Goal: Communication & Community: Answer question/provide support

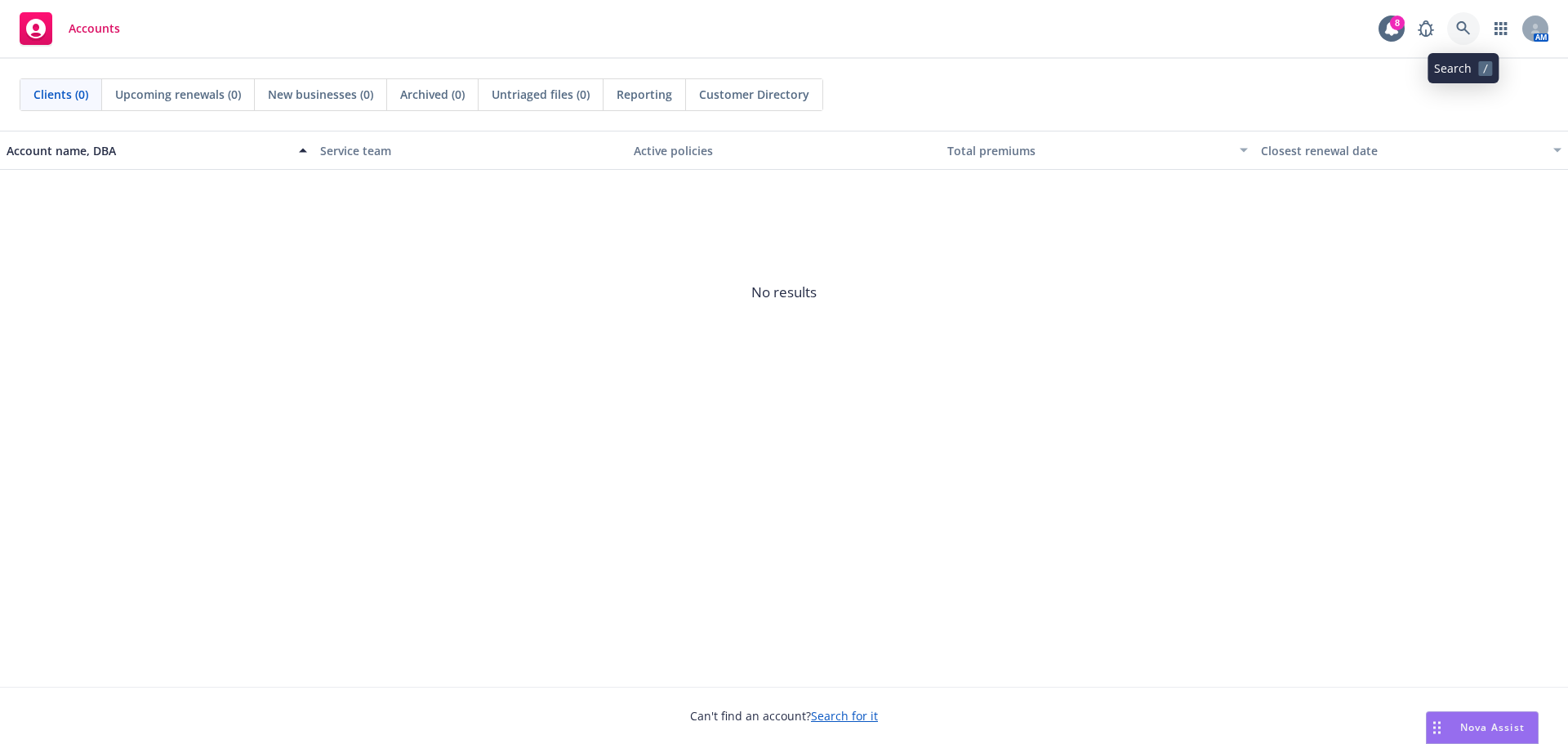
click at [1462, 25] on icon at bounding box center [1463, 28] width 14 height 14
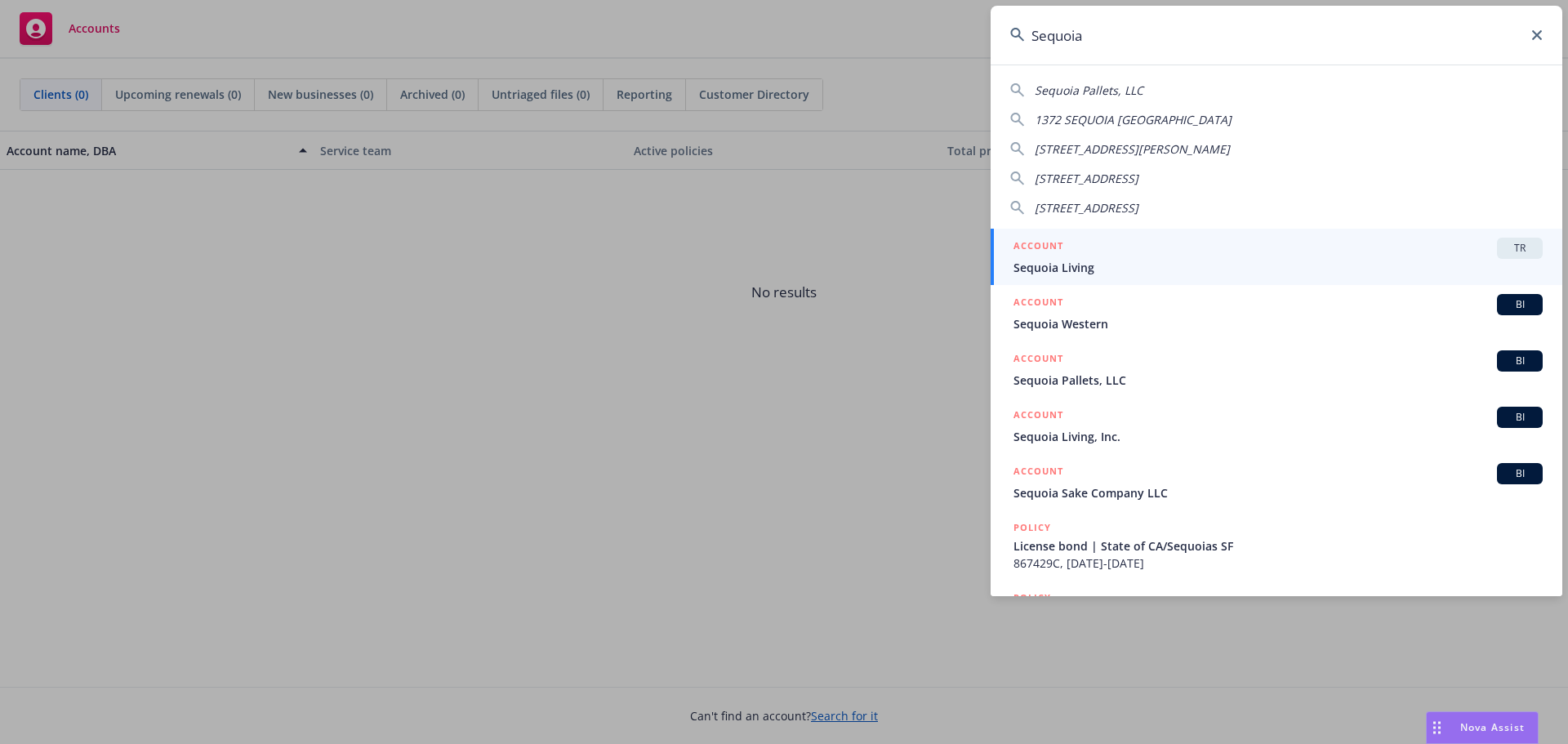
type input "Sequoia"
click at [1109, 266] on span "Sequoia Living" at bounding box center [1277, 268] width 529 height 17
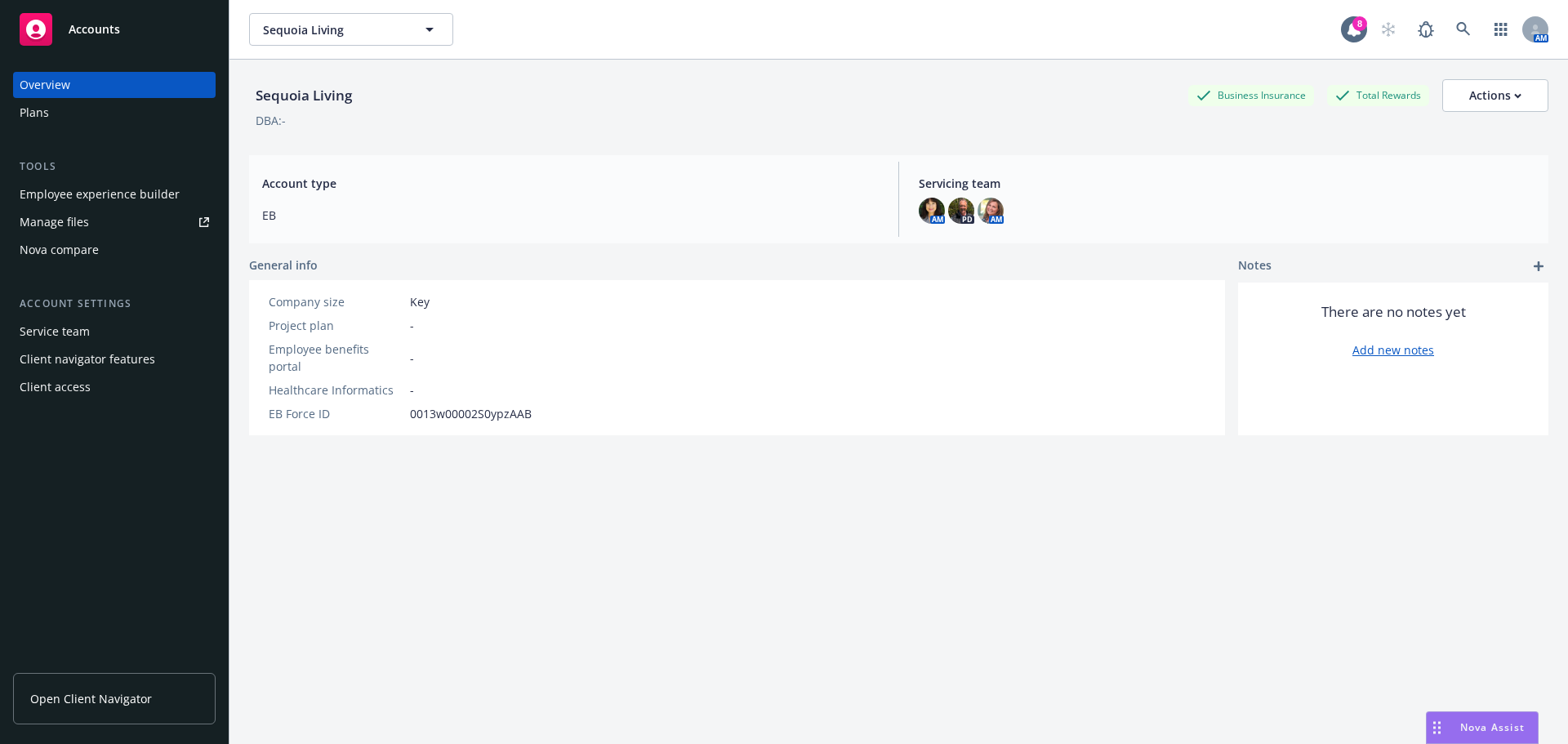
click at [1486, 721] on span "Nova Assist" at bounding box center [1493, 727] width 65 height 14
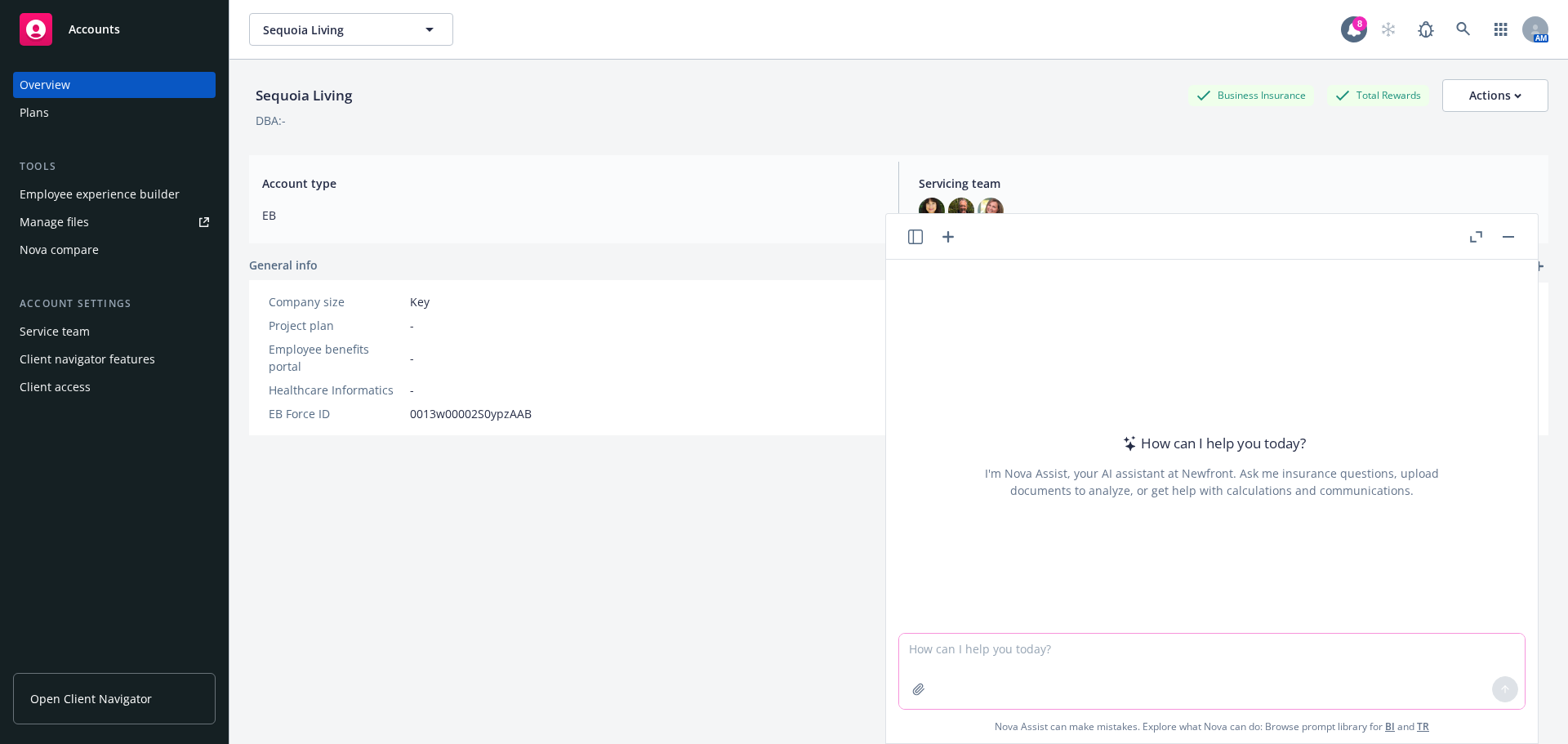
click at [903, 651] on textarea at bounding box center [1212, 671] width 625 height 75
paste textarea "We heard back from our Compliance team. Since this is an employment law questio…"
type textarea "Please revisie the following in a professional manner: We heard back from our C…"
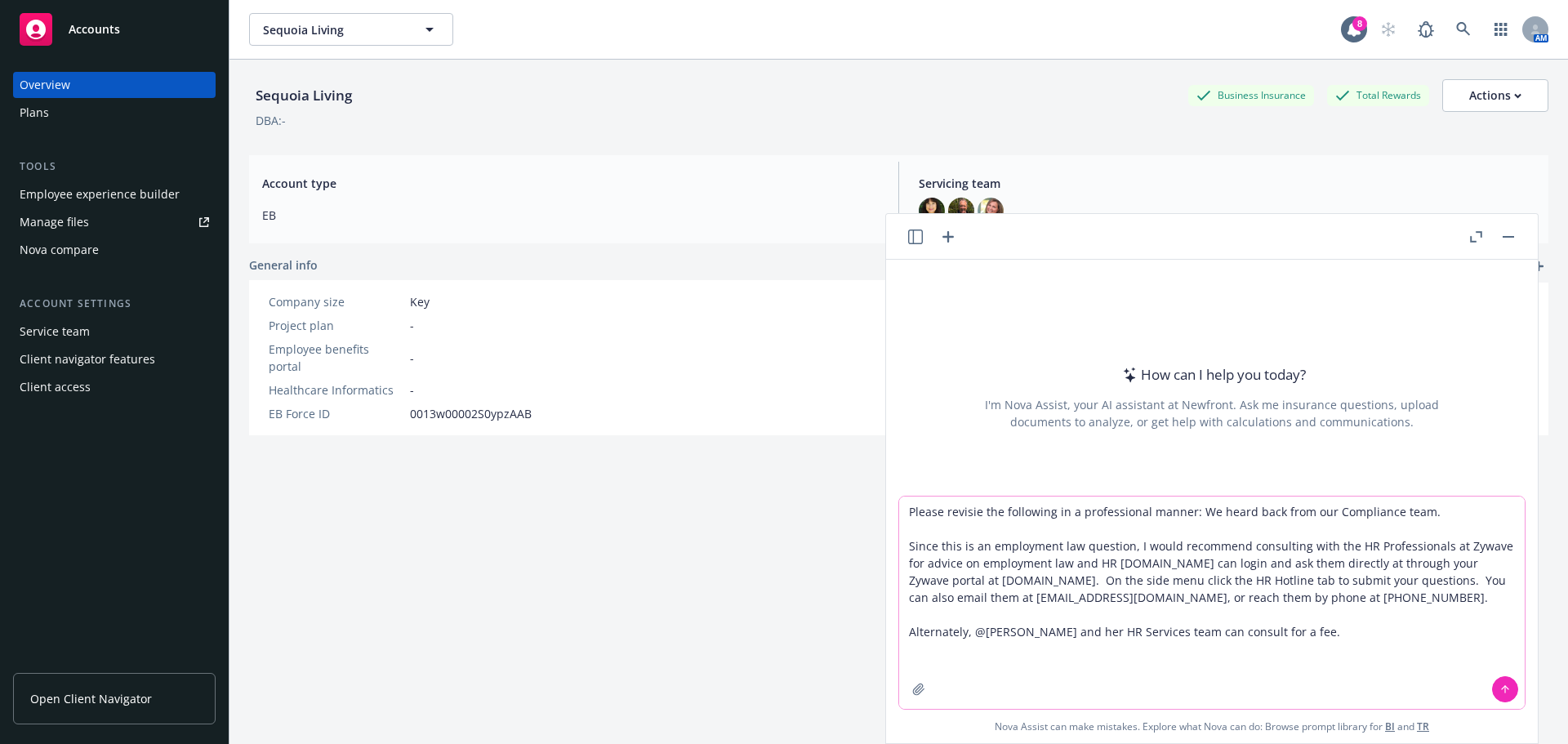
click at [1190, 514] on textarea "Please revisie the following in a professional manner: We heard back from our C…" at bounding box center [1212, 602] width 625 height 212
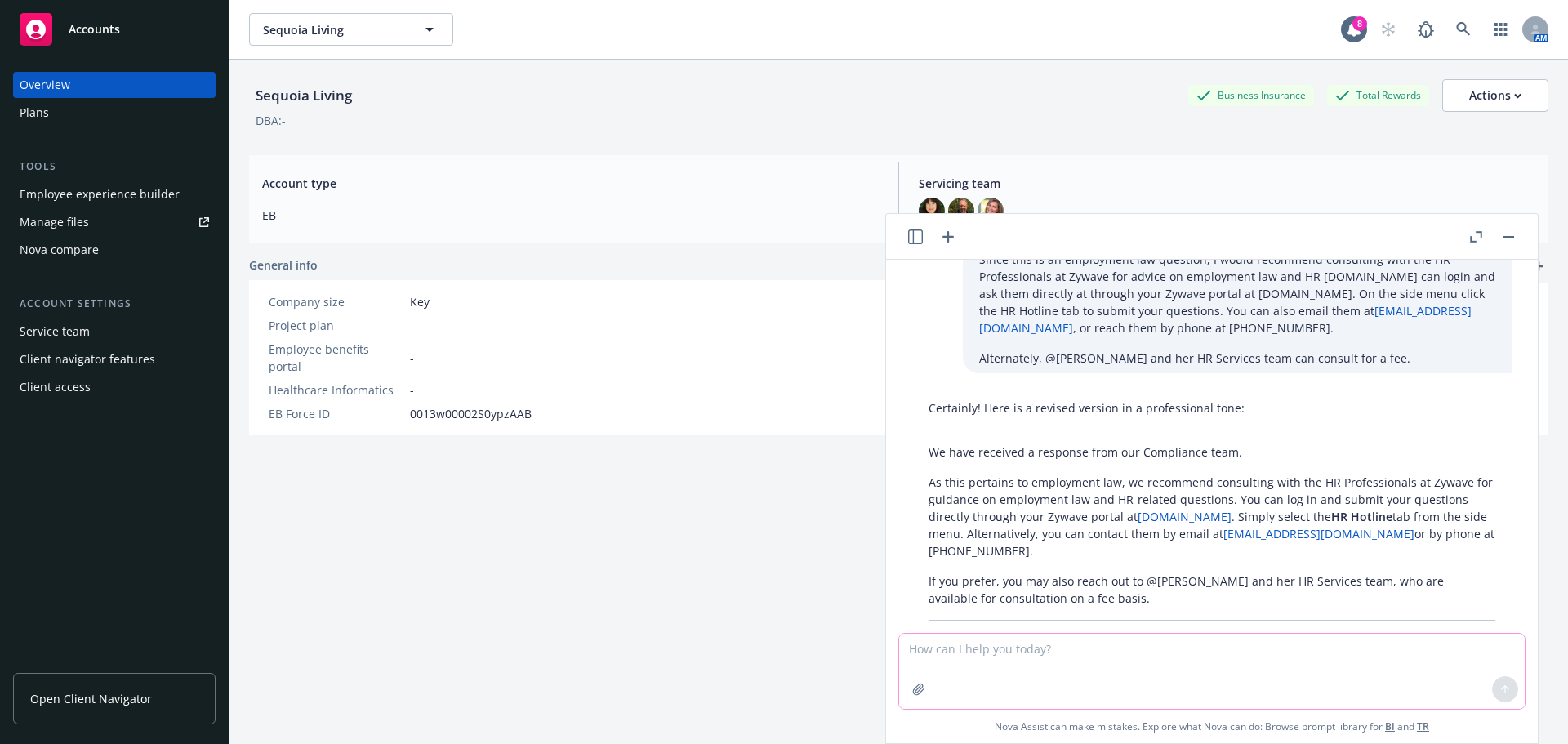
scroll to position [123, 0]
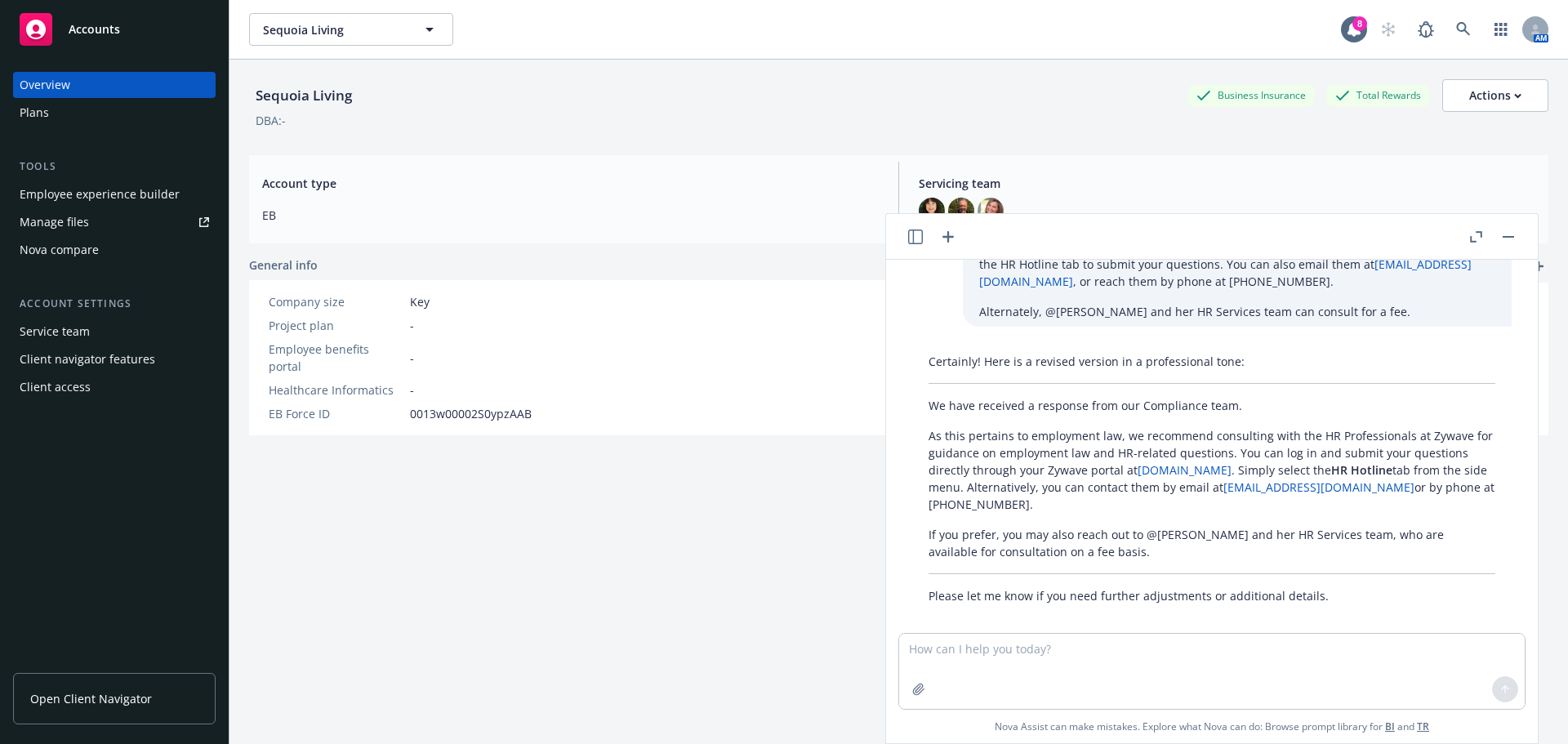
drag, startPoint x: 928, startPoint y: 391, endPoint x: 1113, endPoint y: 536, distance: 235.1
click at [1113, 536] on div "Certainly! Here is a revised version in a professional tone: We have received a…" at bounding box center [1212, 478] width 600 height 265
copy div "We have received a response from our Compliance team. As this pertains to emplo…"
click at [1081, 433] on p "As this pertains to employment law, we recommend consulting with the HR Profess…" at bounding box center [1212, 470] width 567 height 86
drag, startPoint x: 927, startPoint y: 513, endPoint x: 1119, endPoint y: 544, distance: 194.5
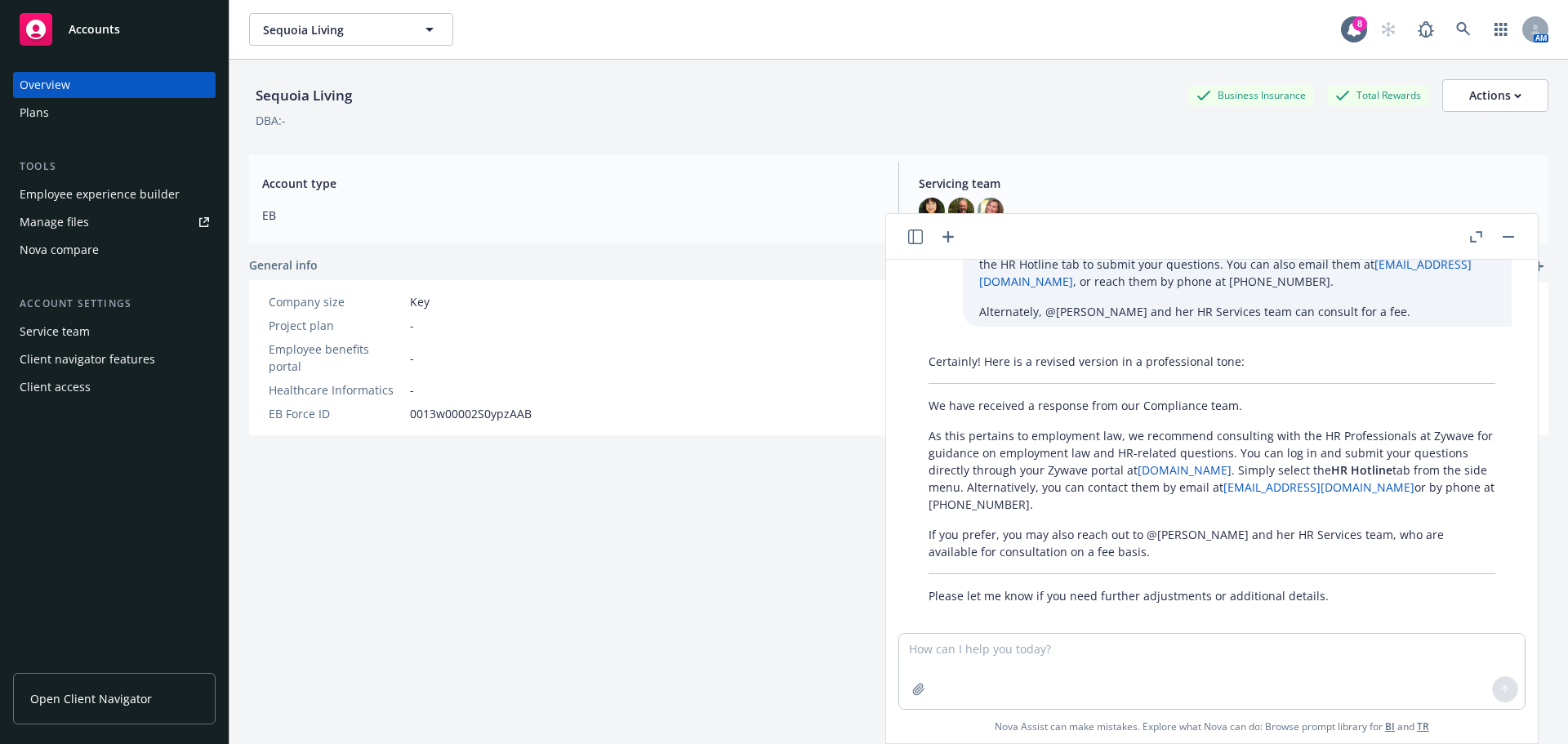
click at [1119, 544] on div "Certainly! Here is a revised version in a professional tone: We have received a…" at bounding box center [1212, 478] width 600 height 265
click at [905, 654] on textarea at bounding box center [1212, 671] width 625 height 75
drag, startPoint x: 918, startPoint y: 513, endPoint x: 1124, endPoint y: 544, distance: 208.3
click at [1124, 544] on div "Certainly! Here is a revised version in a professional tone: We have received a…" at bounding box center [1212, 478] width 600 height 265
copy p "If you prefer, you may also reach out to @[PERSON_NAME] and her HR Services tea…"
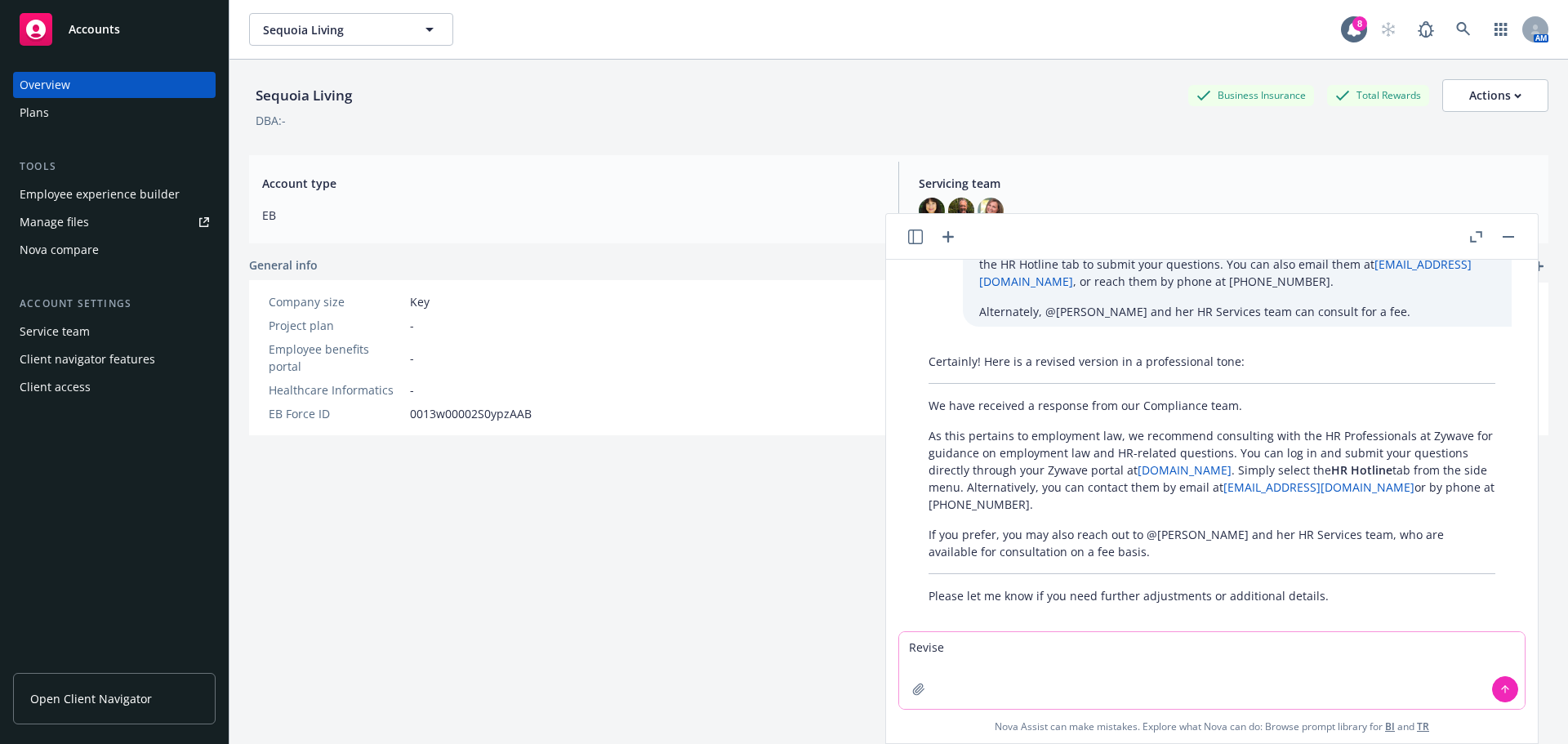
click at [996, 651] on textarea "Revise" at bounding box center [1212, 670] width 625 height 77
paste textarea "If you prefer, you may also reach out to @[PERSON_NAME] and her HR Services tea…"
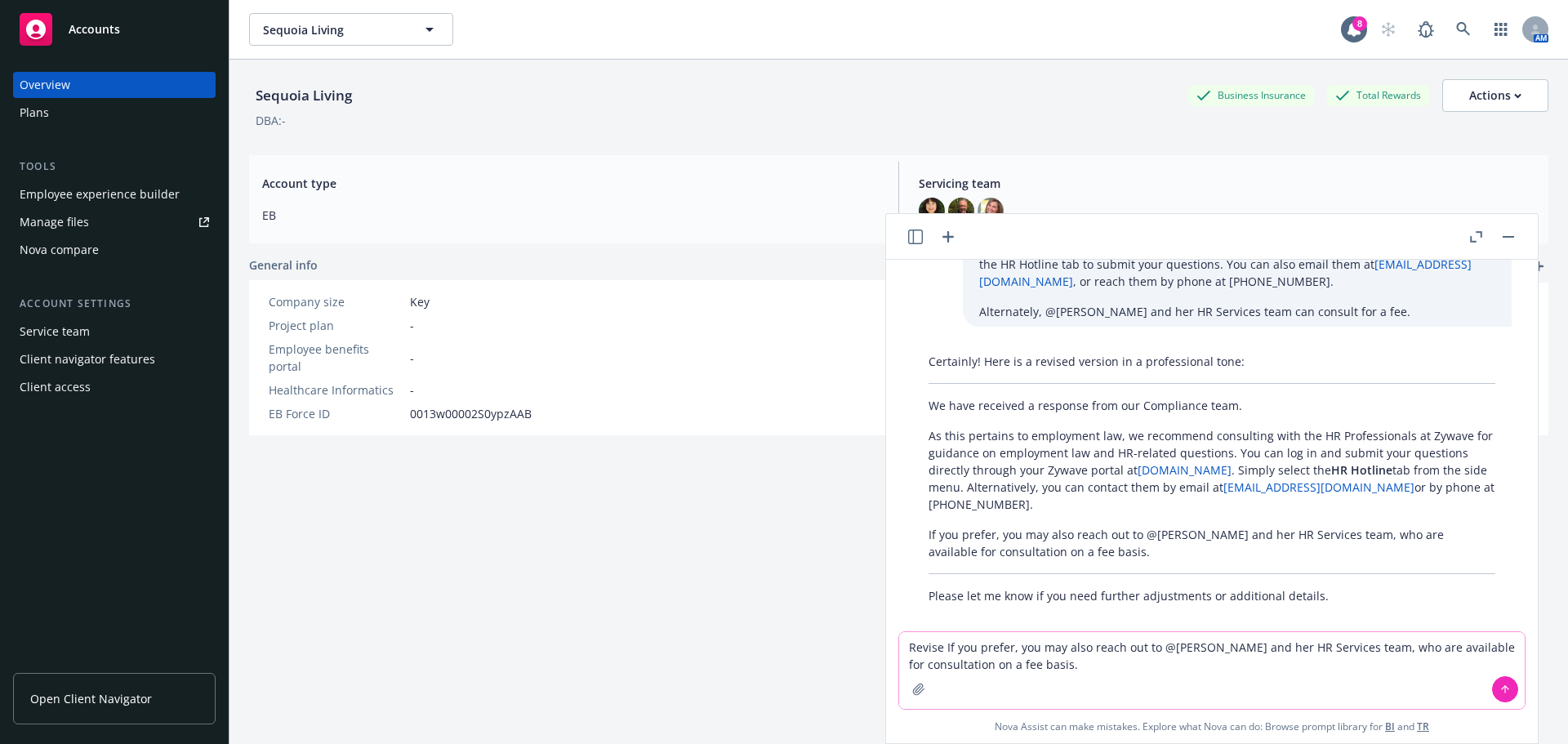
type textarea "Revise If you prefer, you may also reach out to @[PERSON_NAME] and her HR Servi…"
click at [1492, 693] on button at bounding box center [1504, 688] width 26 height 26
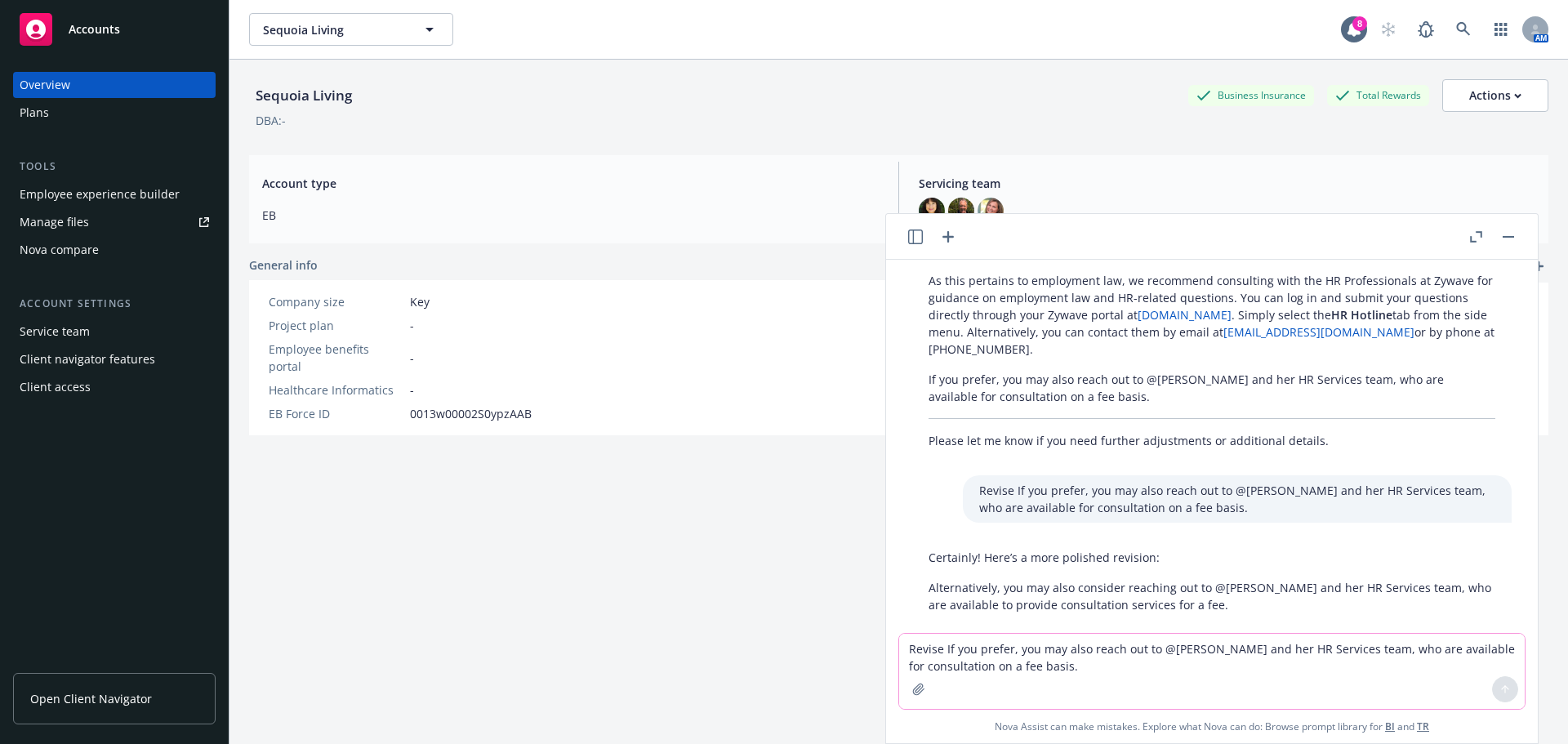
scroll to position [287, 0]
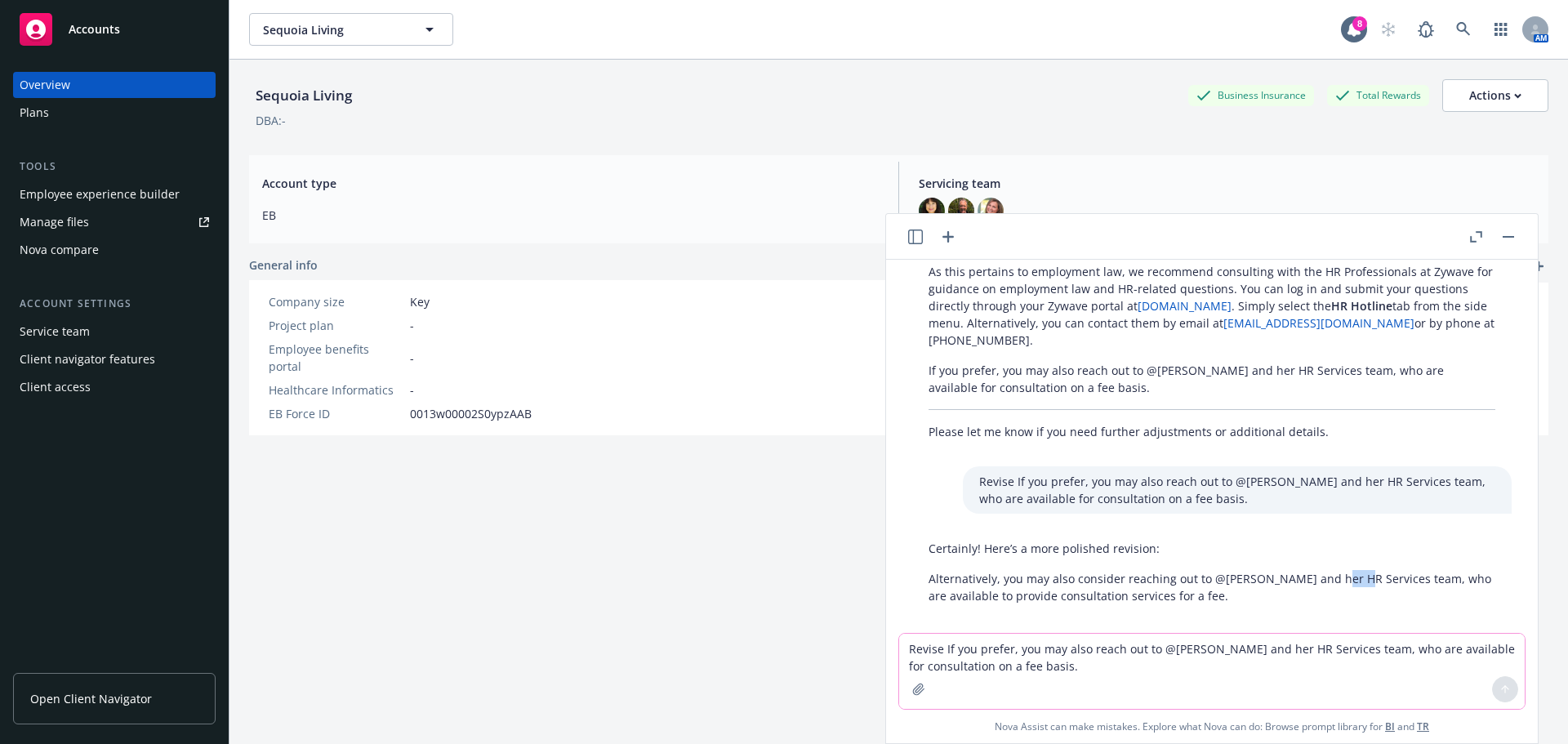
drag, startPoint x: 1346, startPoint y: 560, endPoint x: 1324, endPoint y: 560, distance: 22.0
click at [1324, 570] on p "Alternatively, you may also consider reaching out to @[PERSON_NAME] and her HR …" at bounding box center [1212, 587] width 567 height 34
click at [1380, 630] on div at bounding box center [1212, 639] width 625 height 20
click at [1354, 570] on p "Alternatively, you may also consider reaching out to @[PERSON_NAME] and her HR …" at bounding box center [1212, 587] width 567 height 34
click at [1446, 509] on div "Please revisie the following in a professional manner: We heard back from our C…" at bounding box center [1212, 446] width 652 height 373
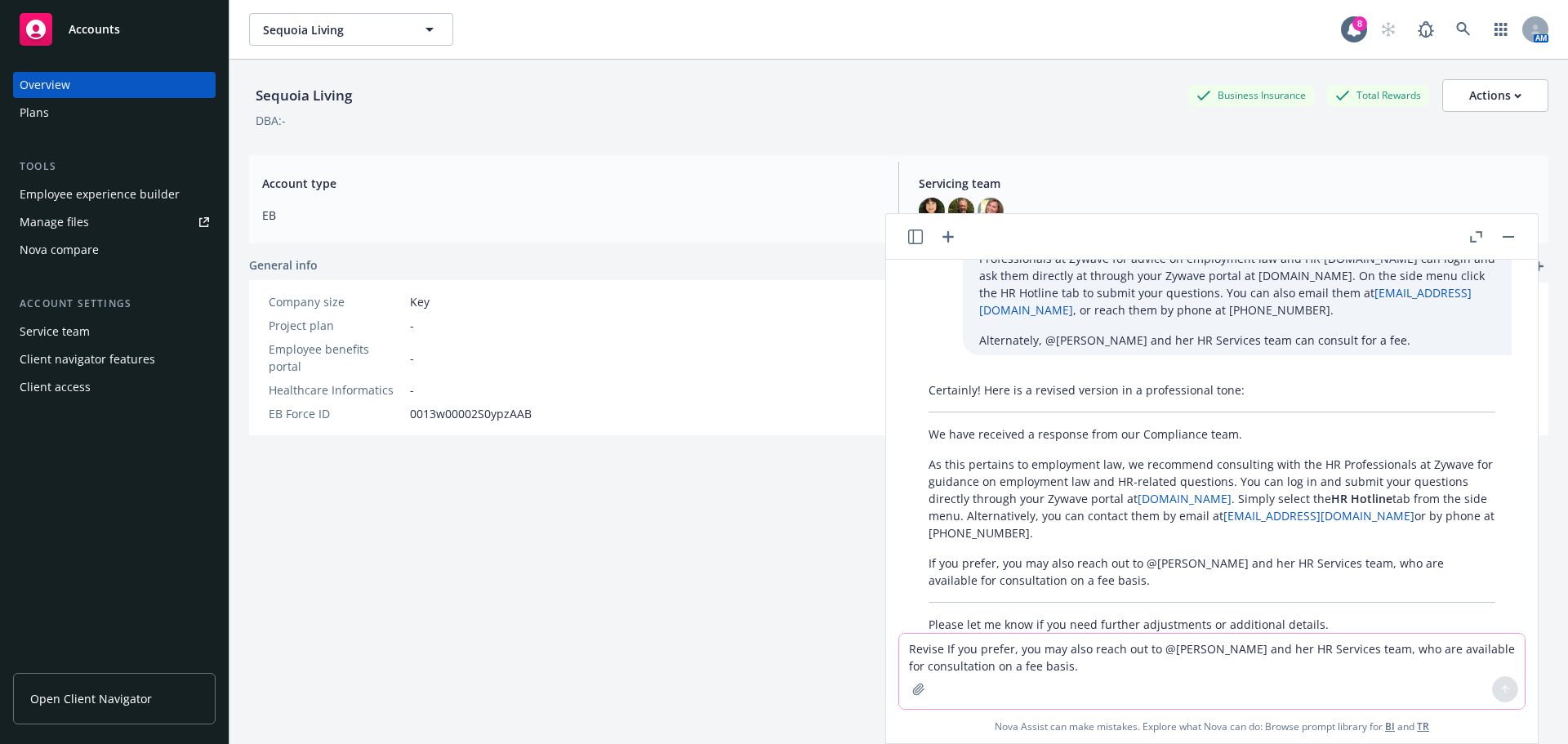
scroll to position [123, 0]
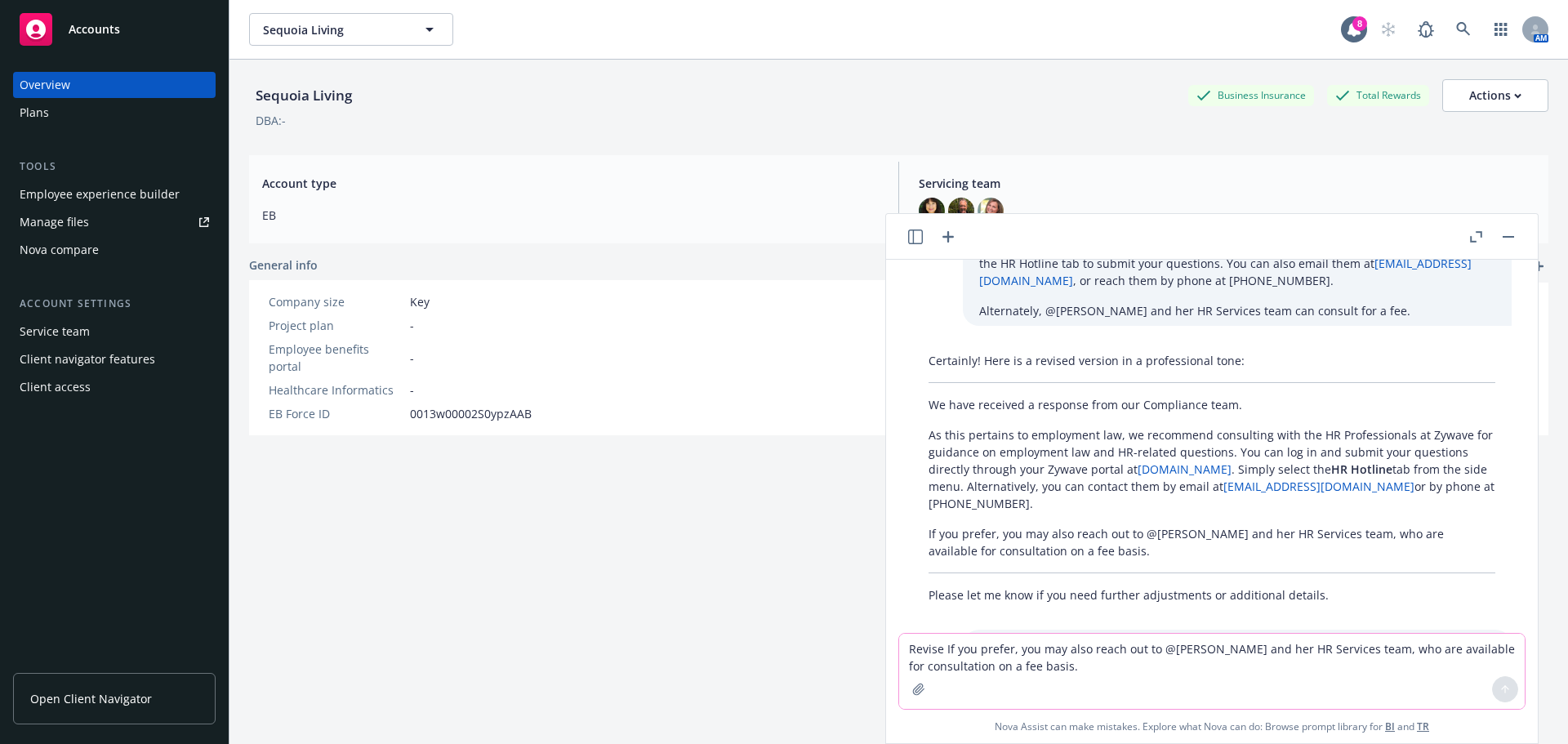
click at [962, 396] on p "We have received a response from our Compliance team." at bounding box center [1212, 405] width 567 height 17
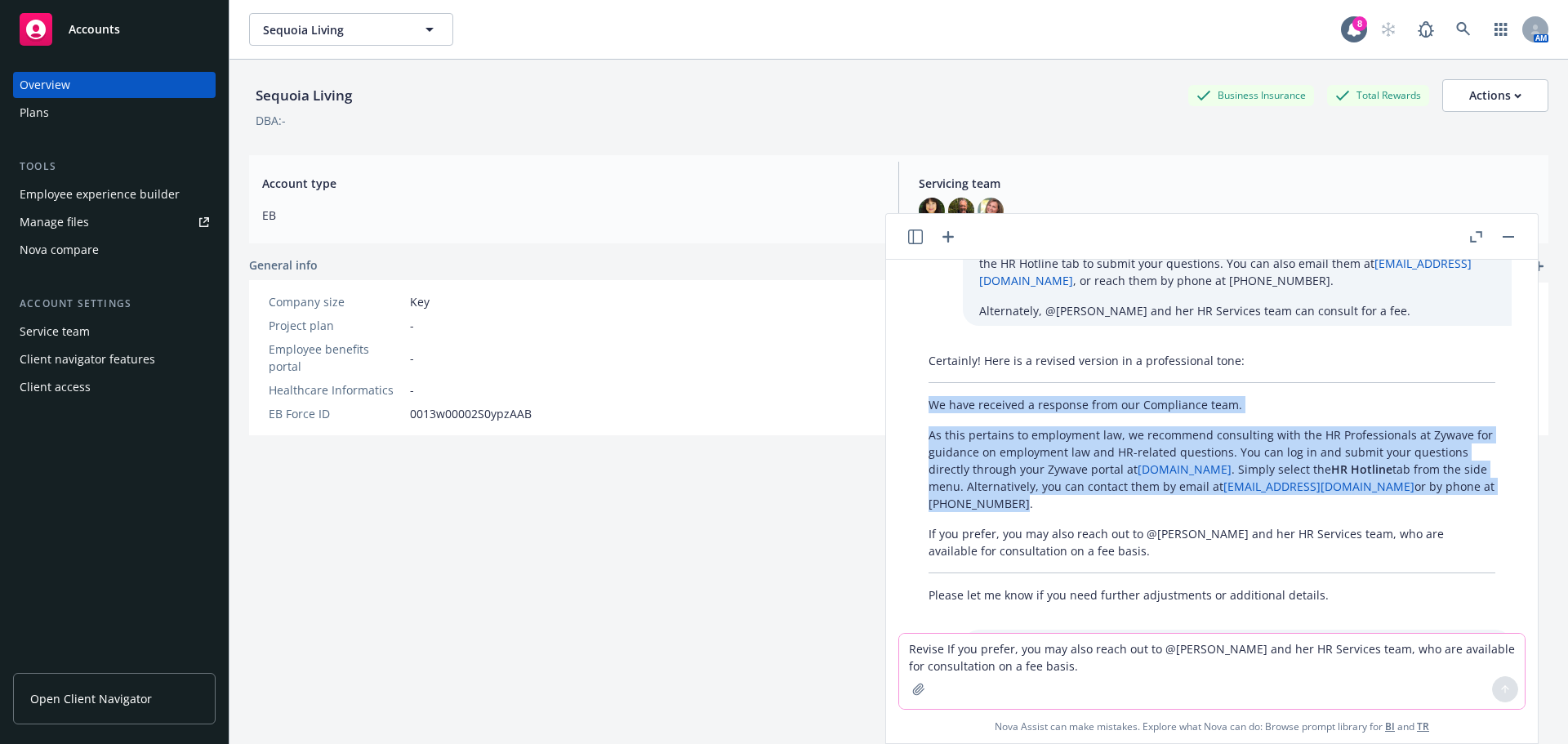
drag, startPoint x: 928, startPoint y: 390, endPoint x: 1161, endPoint y: 478, distance: 249.1
click at [1161, 478] on div "Certainly! Here is a revised version in a professional tone: We have received a…" at bounding box center [1212, 477] width 600 height 265
copy div "We have received a response from our Compliance team. As this pertains to emplo…"
click at [1147, 407] on div "Certainly! Here is a revised version in a professional tone: We have received a…" at bounding box center [1212, 477] width 600 height 265
copy div "We have received a response from our Compliance team. As this pertains to emplo…"
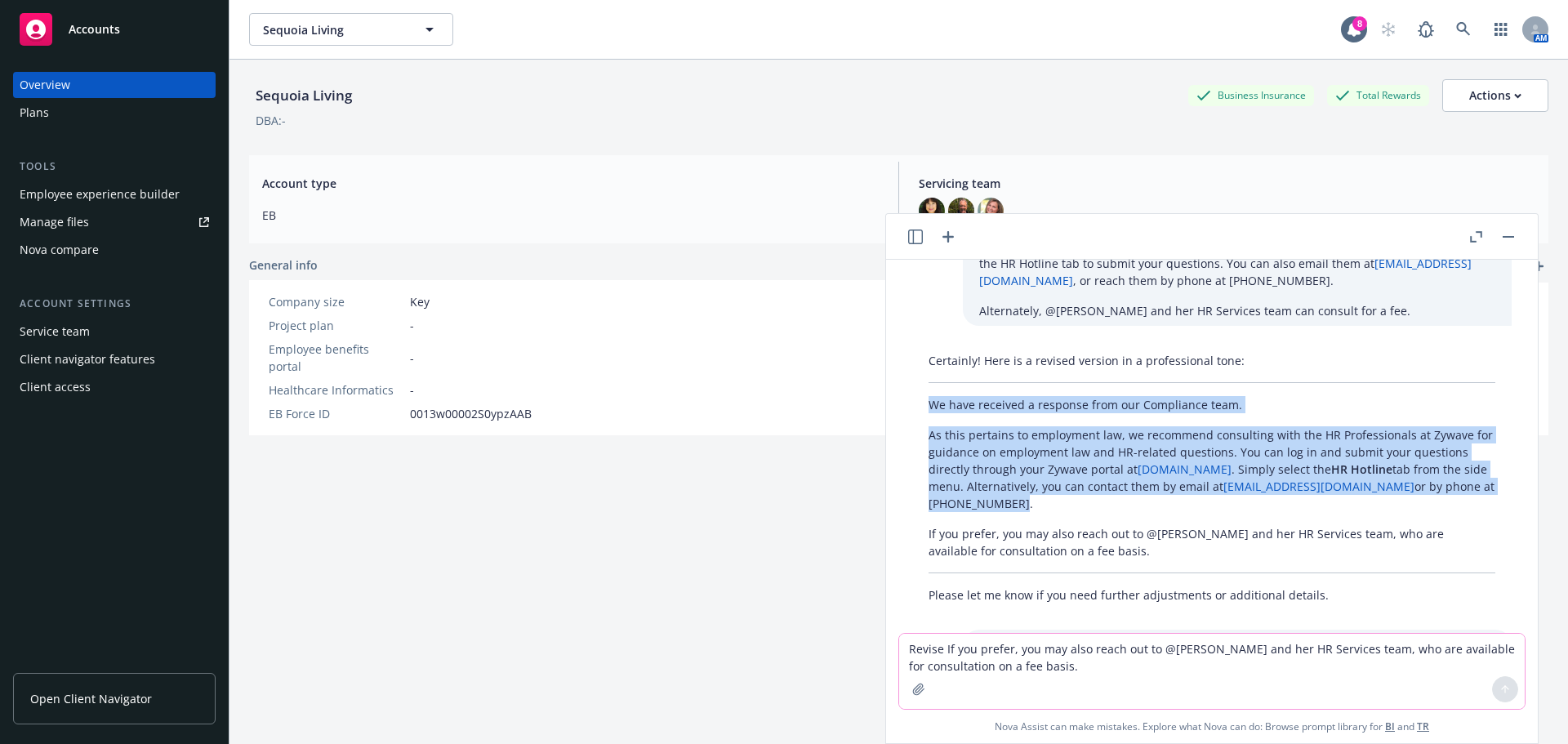
click at [962, 455] on p "As this pertains to employment law, we recommend consulting with the HR Profess…" at bounding box center [1212, 469] width 567 height 86
click at [1339, 396] on p "We have received a response from our Compliance team." at bounding box center [1212, 405] width 567 height 17
drag, startPoint x: 931, startPoint y: 416, endPoint x: 1011, endPoint y: 488, distance: 107.6
click at [1011, 488] on p "As this pertains to employment law, we recommend consulting with the HR Profess…" at bounding box center [1212, 469] width 567 height 86
copy p "As this pertains to employment law, we recommend consulting with the HR Profess…"
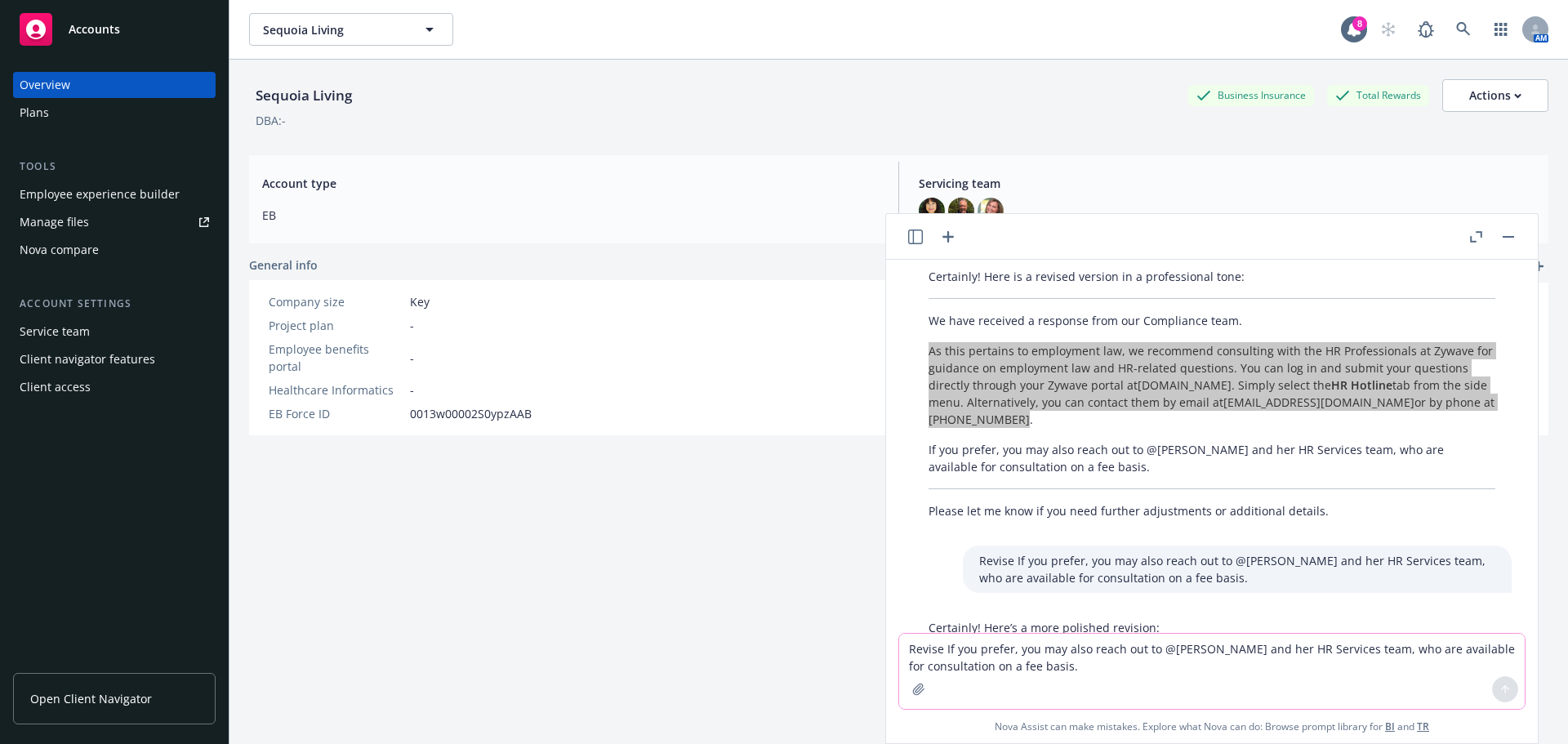
scroll to position [287, 0]
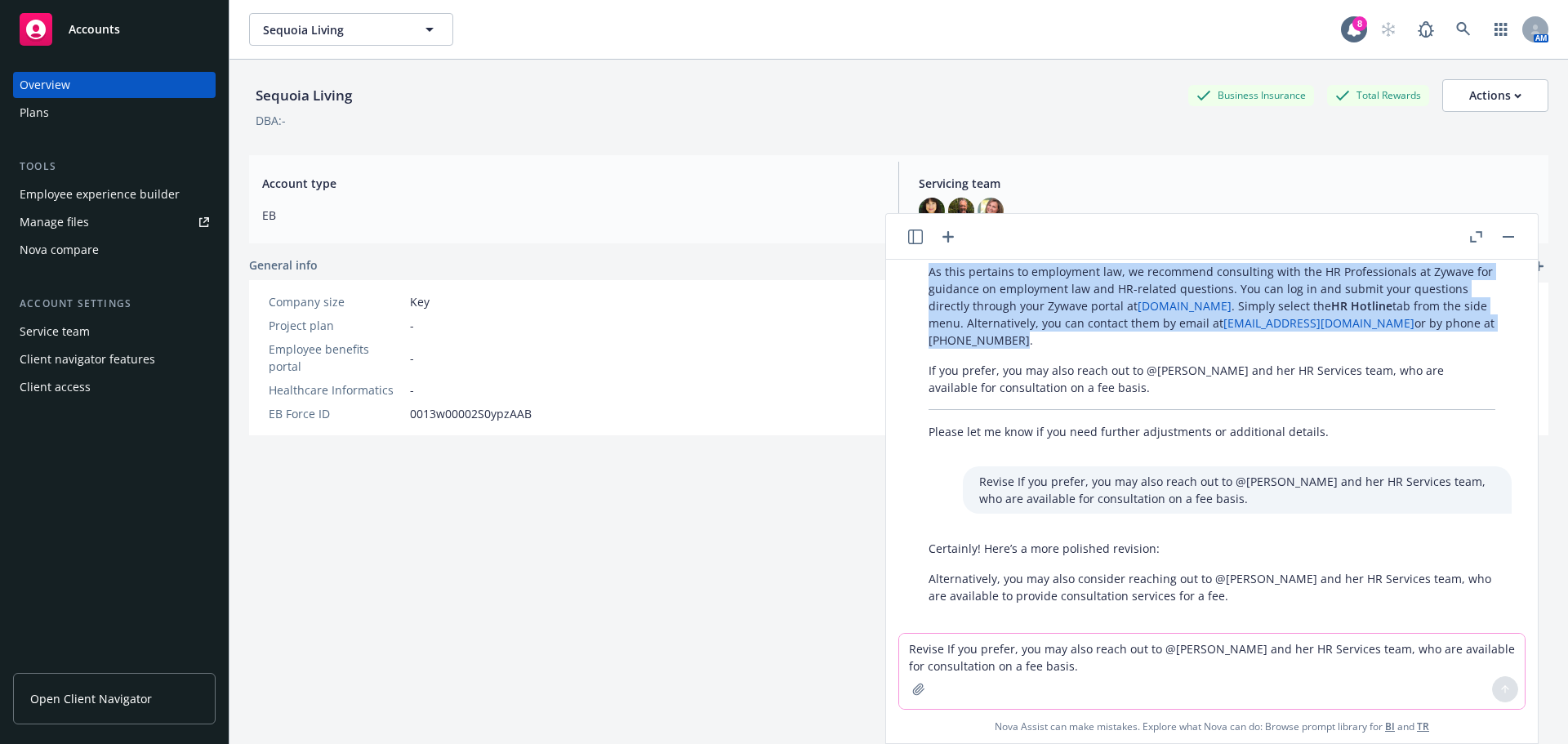
drag, startPoint x: 927, startPoint y: 563, endPoint x: 1253, endPoint y: 590, distance: 327.1
click at [1253, 590] on div "Certainly! Here’s a more polished revision: Alternatively, you may also conside…" at bounding box center [1212, 571] width 600 height 77
copy p "Alternatively, you may also consider reaching out to @[PERSON_NAME] and her HR …"
